Goal: Task Accomplishment & Management: Use online tool/utility

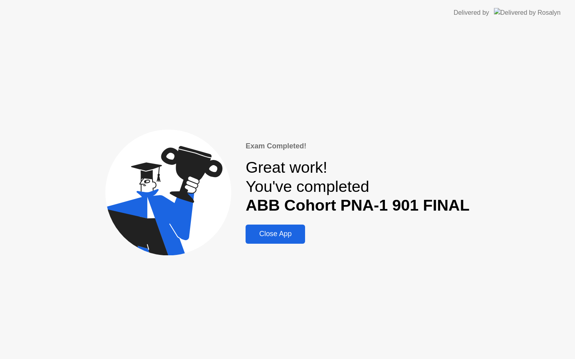
click at [6, 16] on header "Delivered by" at bounding box center [287, 13] width 575 height 26
